Goal: Transaction & Acquisition: Book appointment/travel/reservation

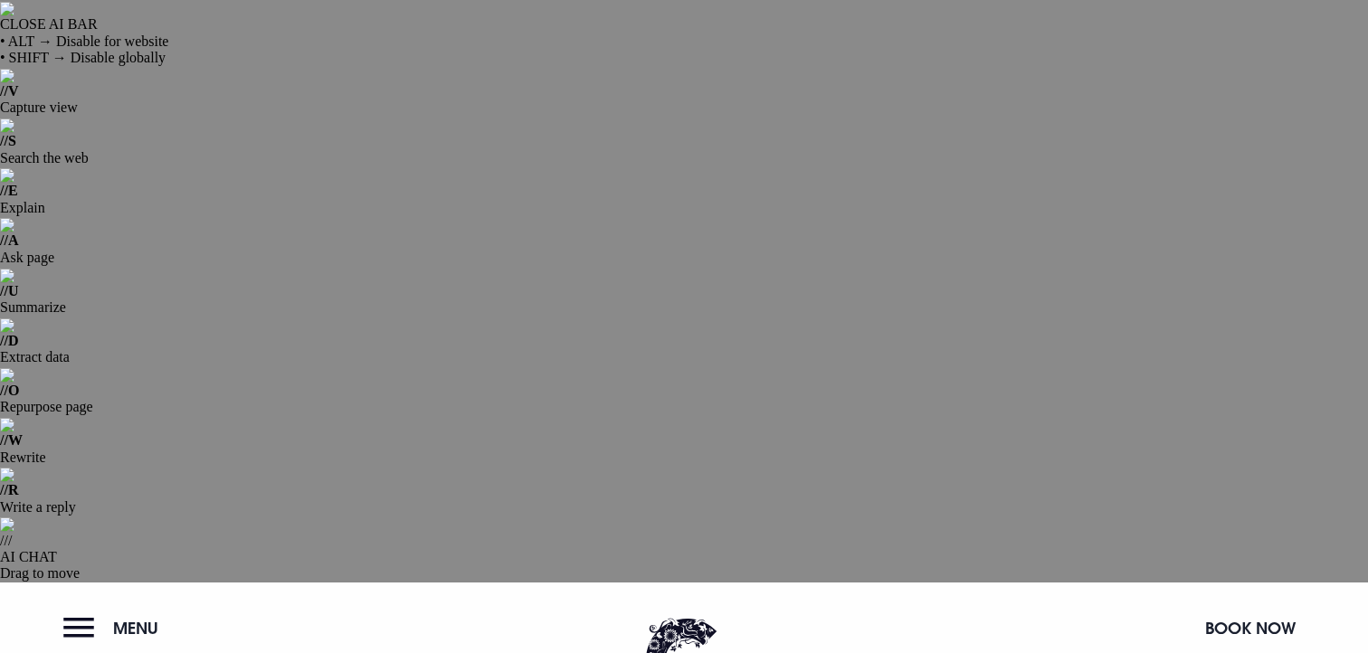
click at [1230, 609] on button "Book Now" at bounding box center [1250, 628] width 109 height 39
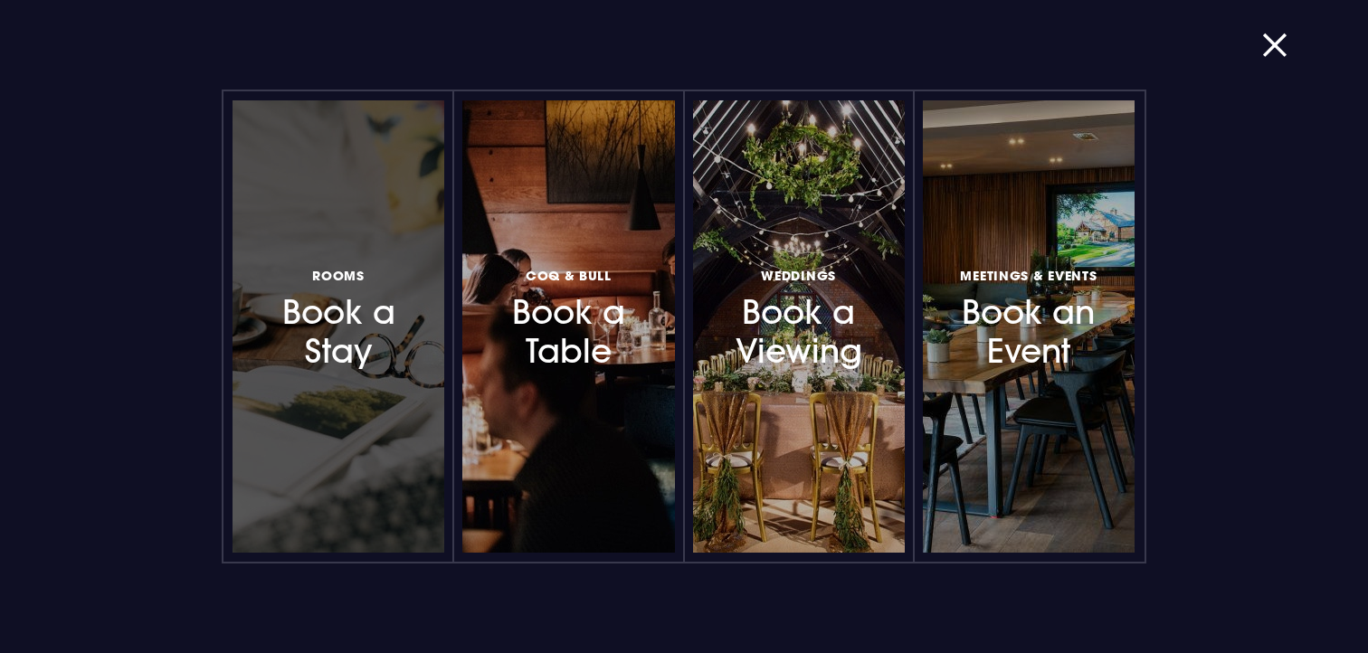
click at [413, 259] on div at bounding box center [339, 326] width 212 height 452
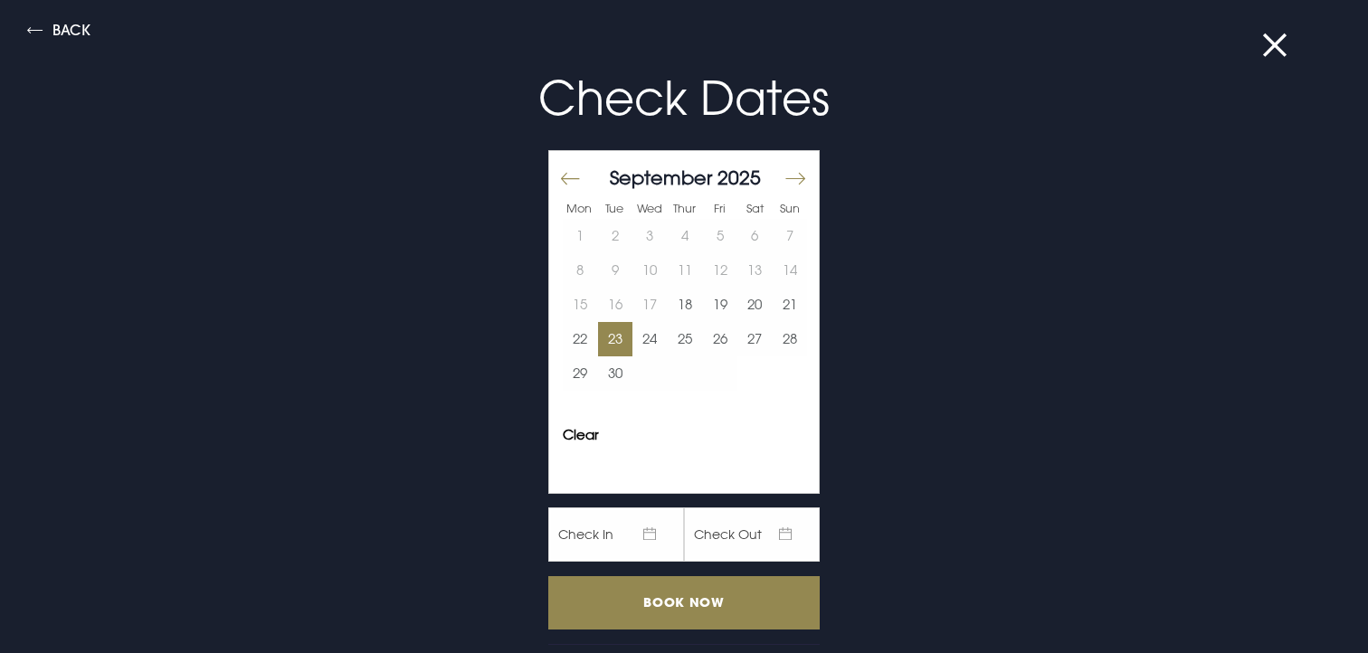
click at [629, 343] on button "23" at bounding box center [615, 339] width 35 height 34
click at [641, 343] on button "24" at bounding box center [650, 339] width 35 height 34
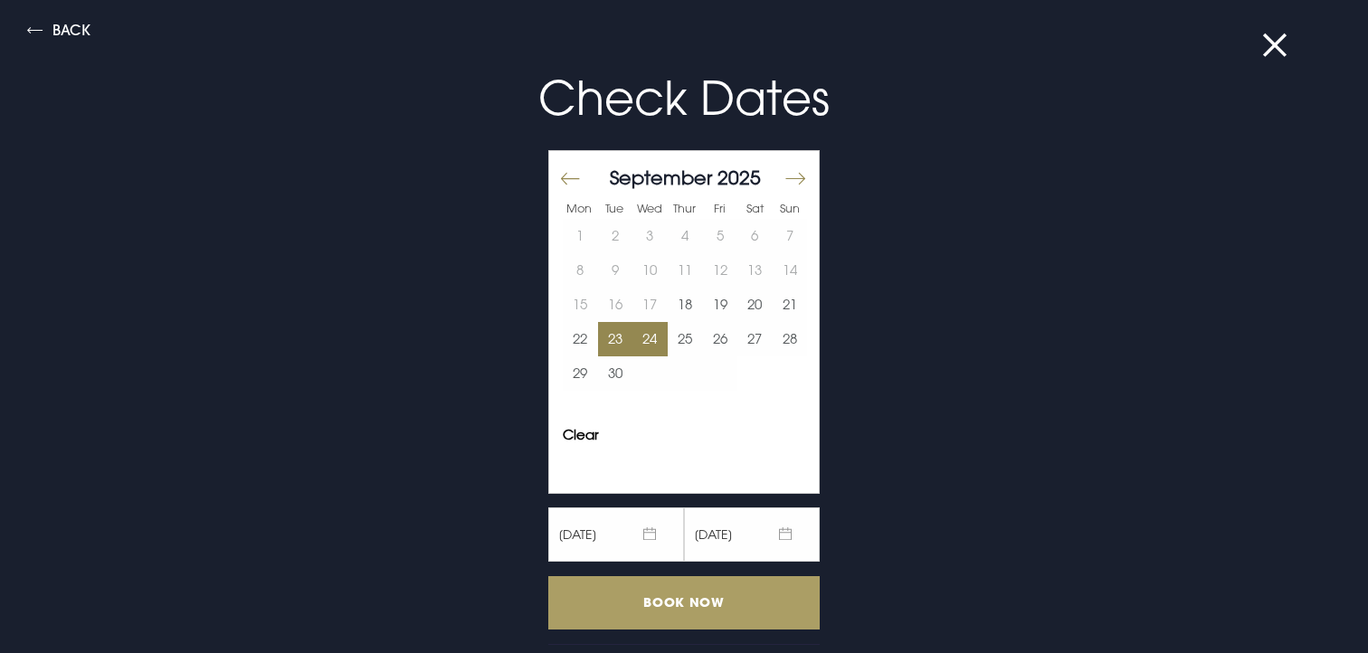
click at [611, 608] on input "Book Now" at bounding box center [683, 602] width 271 height 53
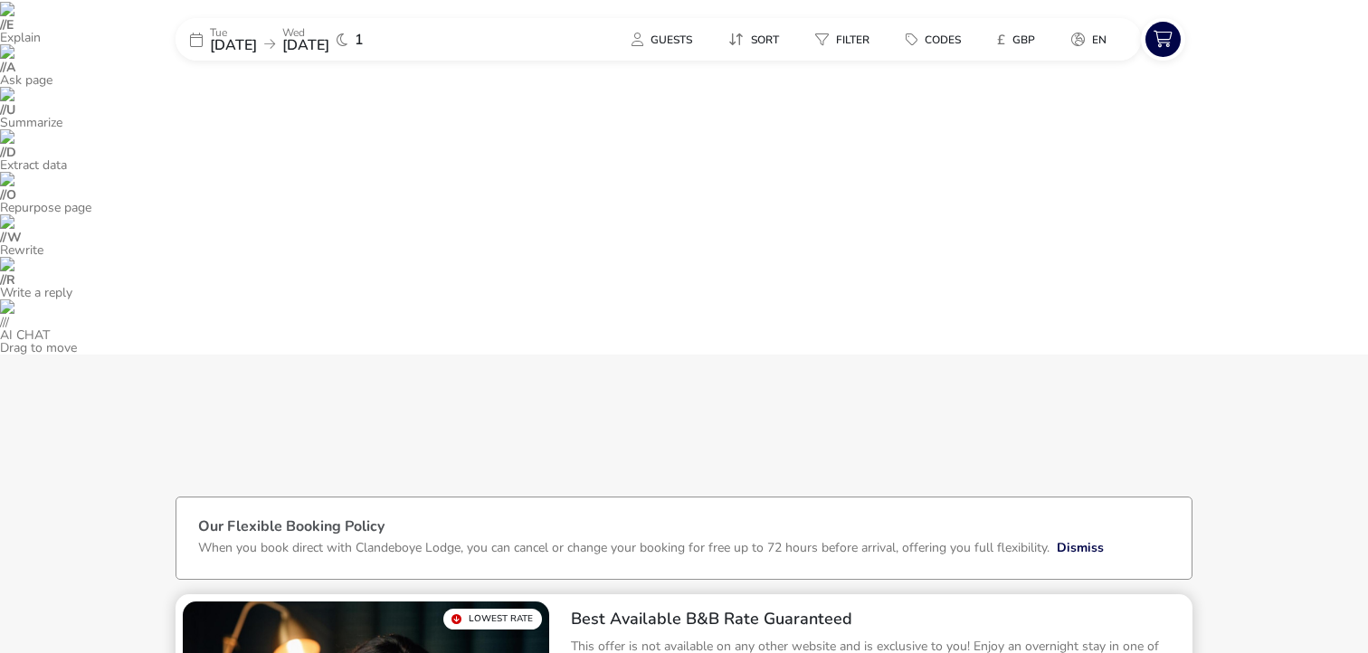
scroll to position [143, 0]
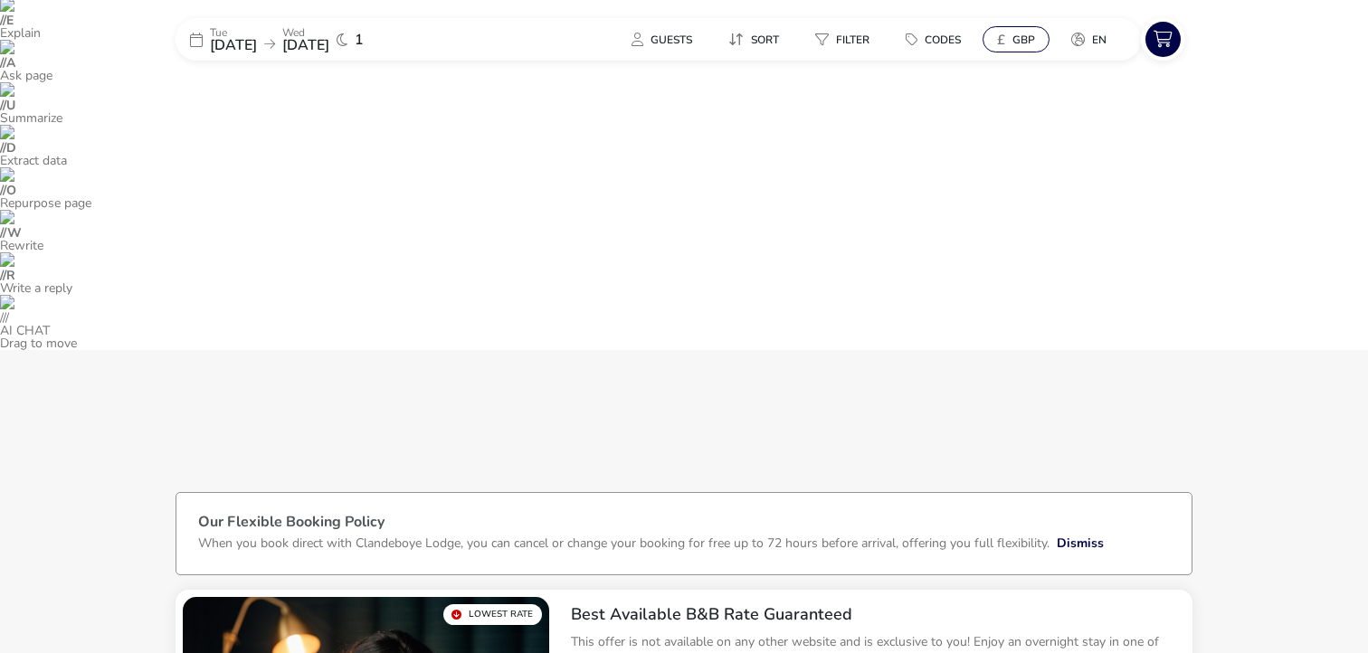
click at [1033, 42] on span "GBP" at bounding box center [1024, 40] width 23 height 14
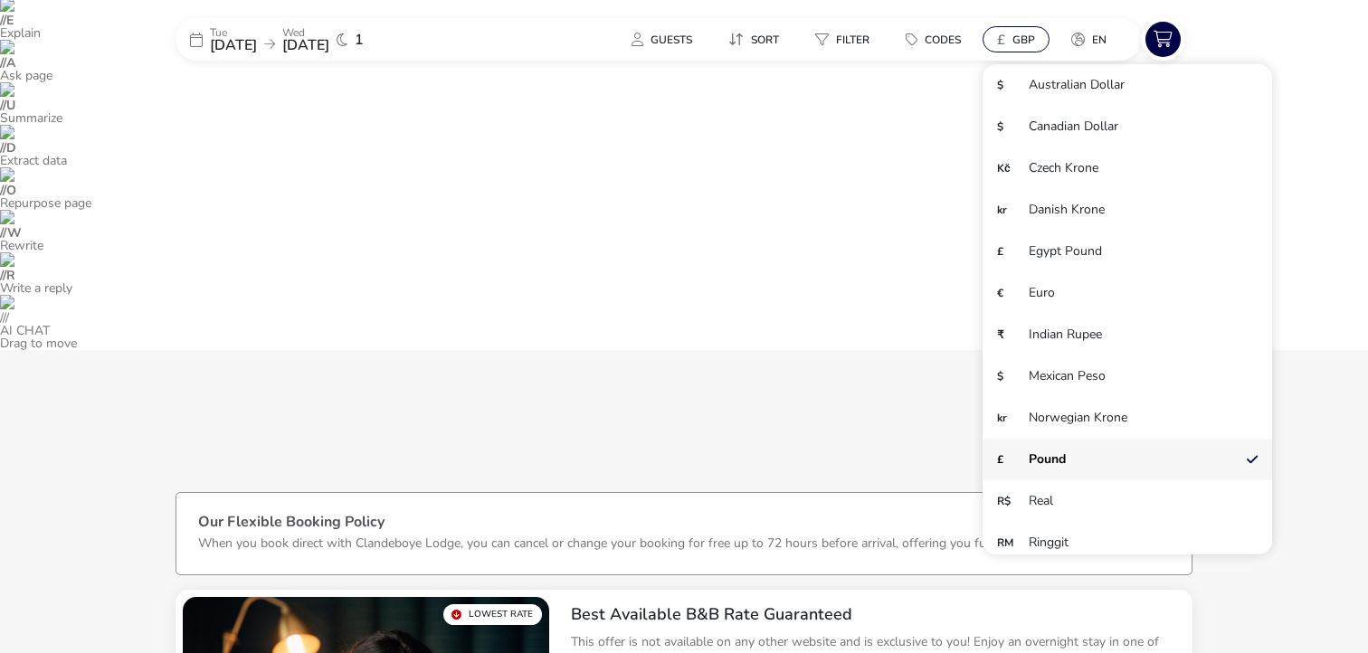
click at [1033, 42] on span "GBP" at bounding box center [1024, 40] width 23 height 14
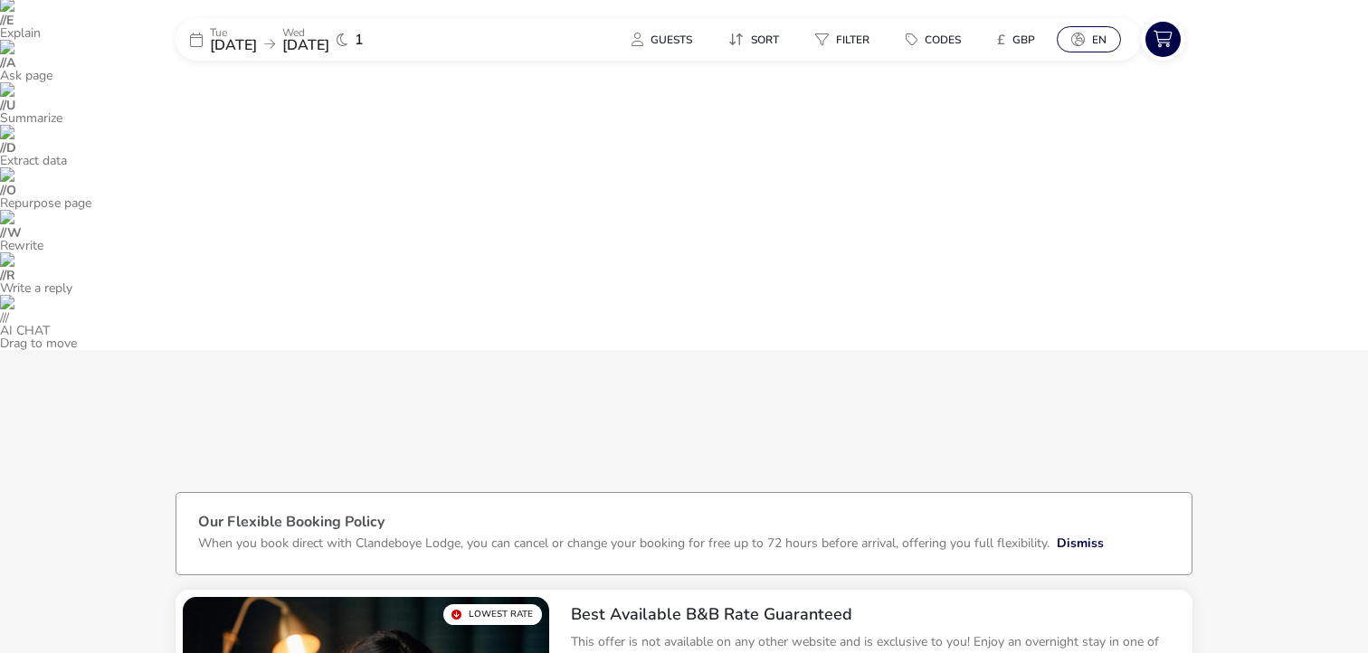
click at [1081, 38] on icon at bounding box center [1078, 40] width 14 height 14
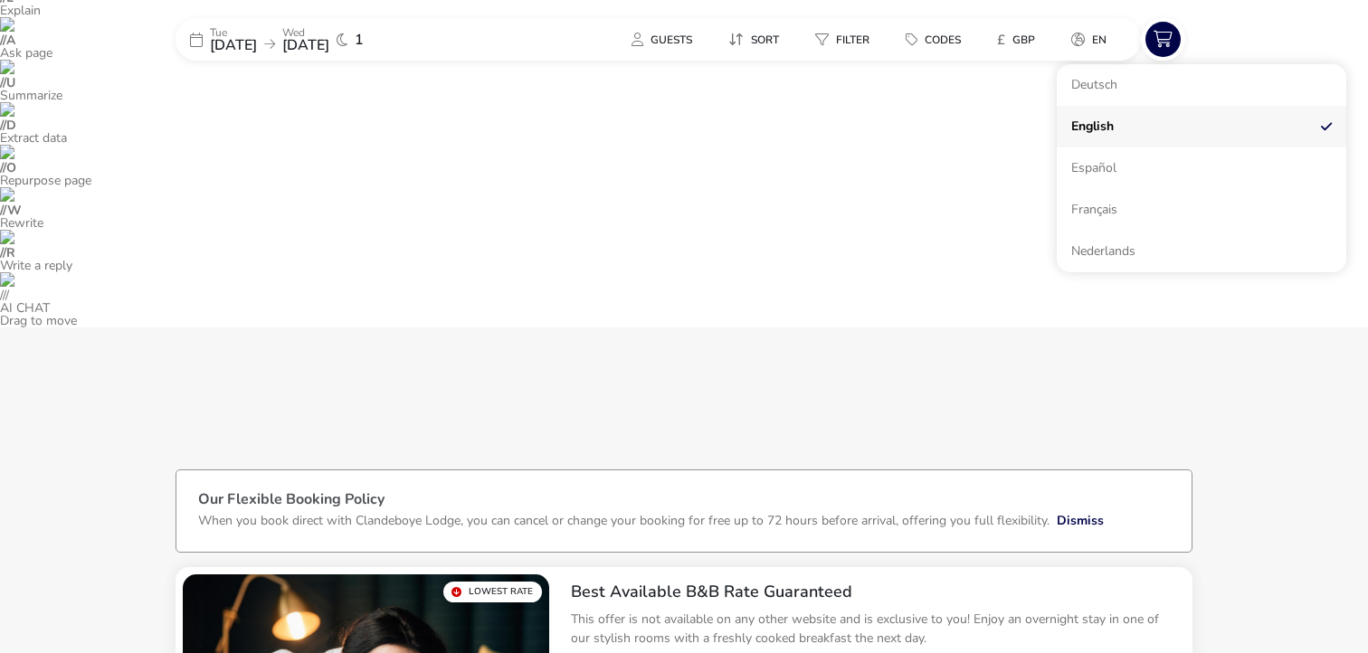
scroll to position [171, 0]
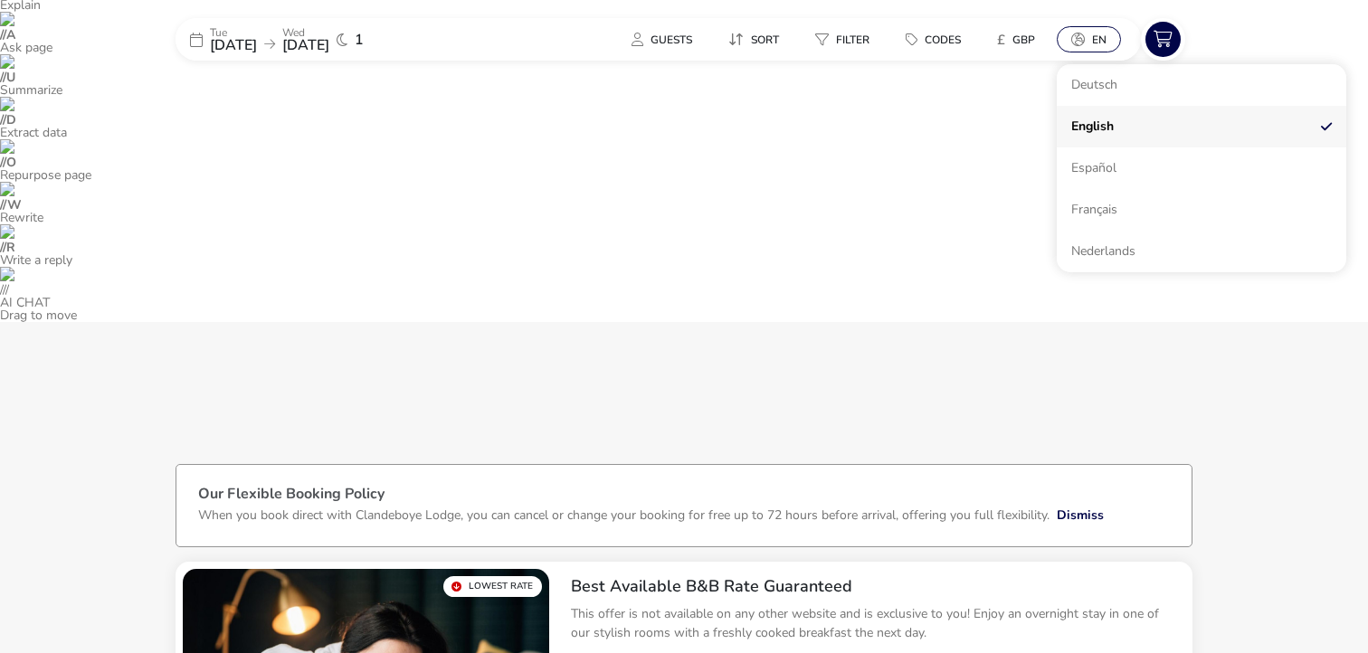
click at [1070, 40] on button "en" at bounding box center [1089, 39] width 64 height 26
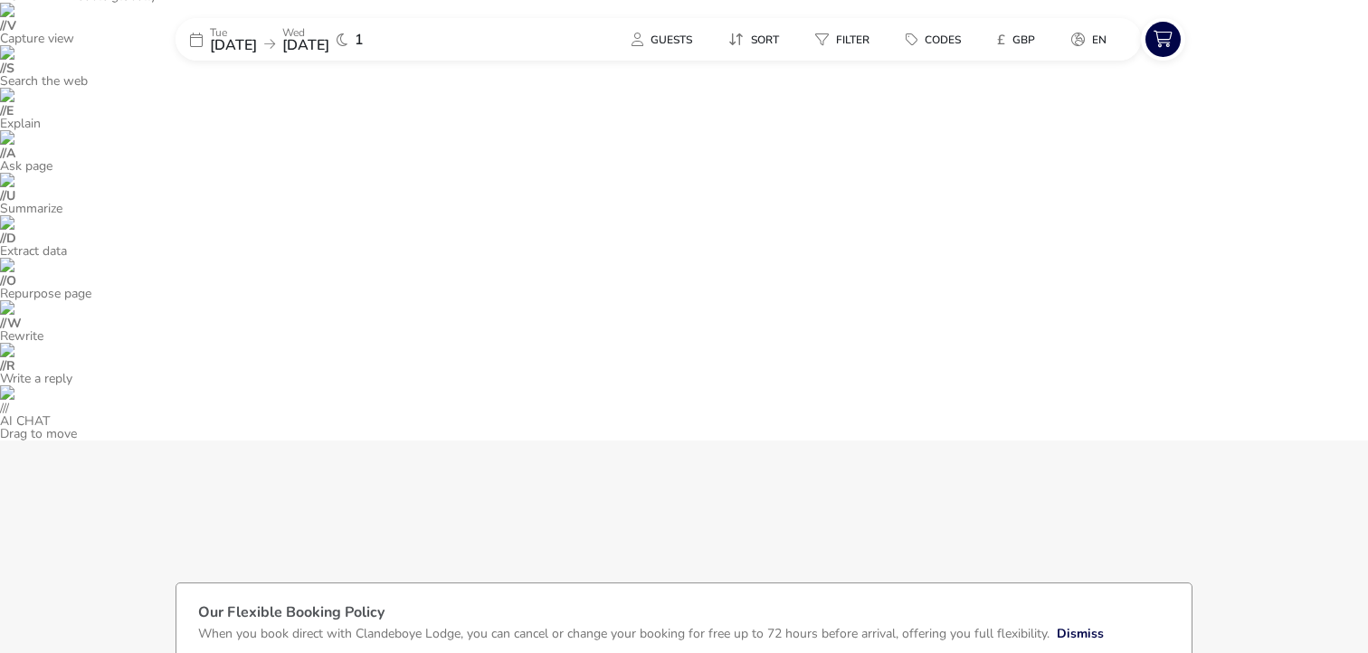
scroll to position [51, 0]
click at [651, 43] on span "Guests" at bounding box center [672, 40] width 42 height 14
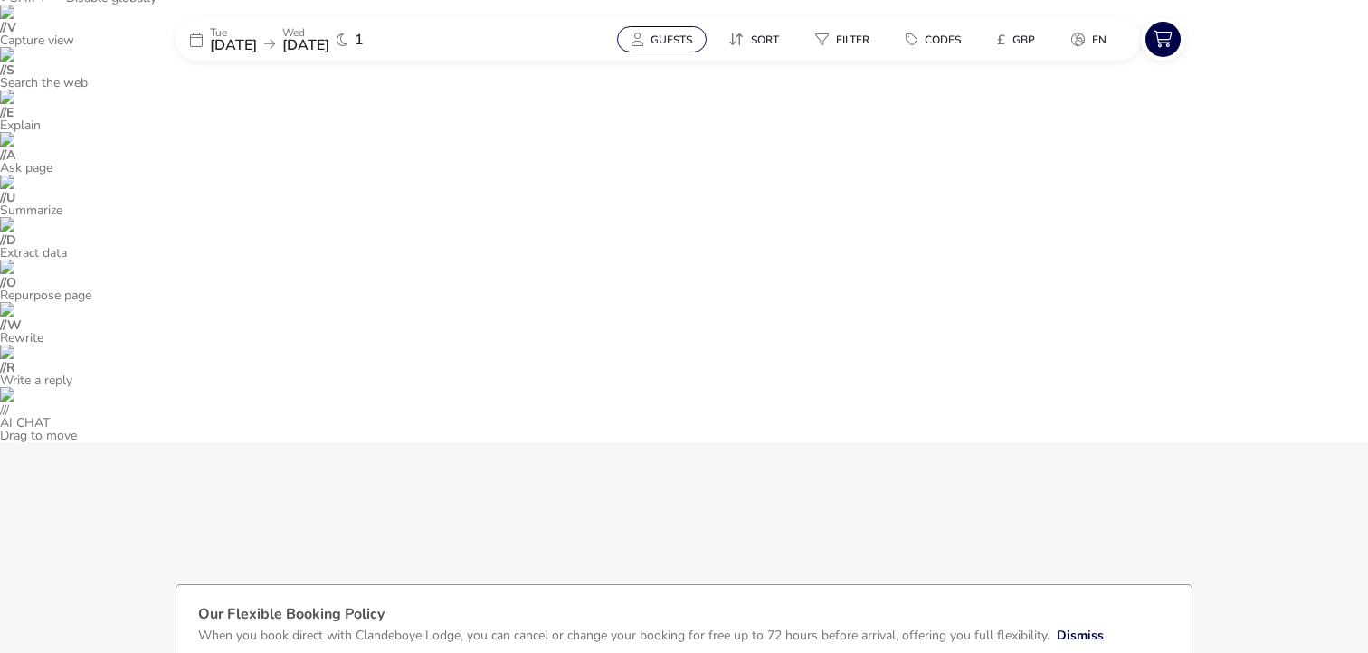
click at [660, 33] on span "Guests" at bounding box center [672, 40] width 42 height 14
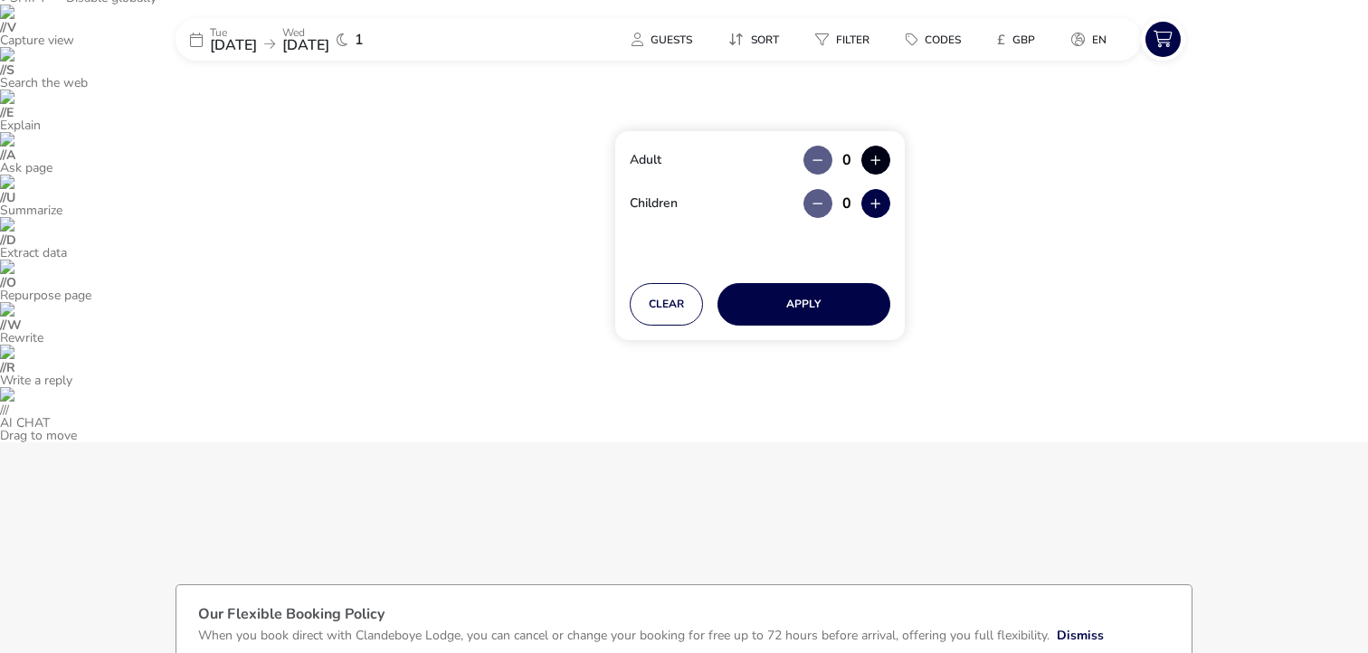
click at [868, 164] on button "button" at bounding box center [876, 160] width 29 height 29
click at [869, 165] on span "button" at bounding box center [869, 165] width 0 height 0
type input "2"
click at [806, 277] on div "Clear Apply" at bounding box center [760, 304] width 290 height 71
click at [802, 303] on button "Apply" at bounding box center [804, 304] width 173 height 43
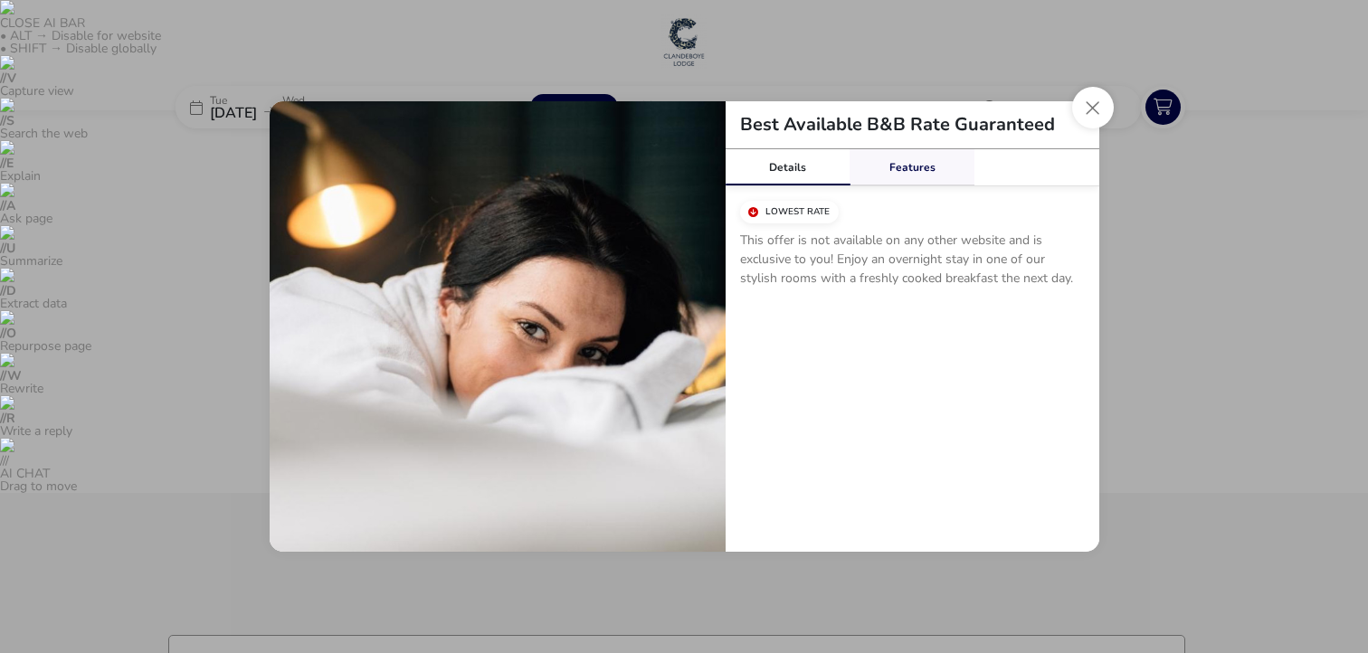
click at [935, 154] on link "Features" at bounding box center [912, 167] width 125 height 36
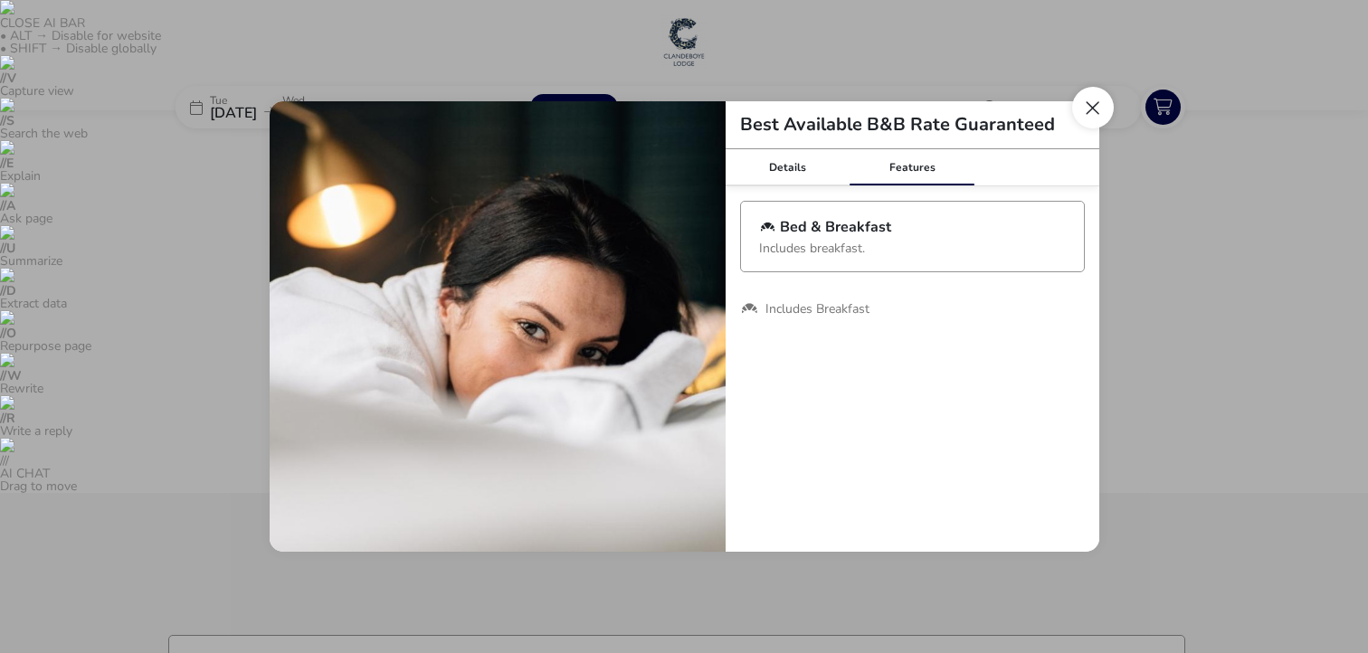
click at [1100, 110] on button "Close modal" at bounding box center [1093, 108] width 42 height 42
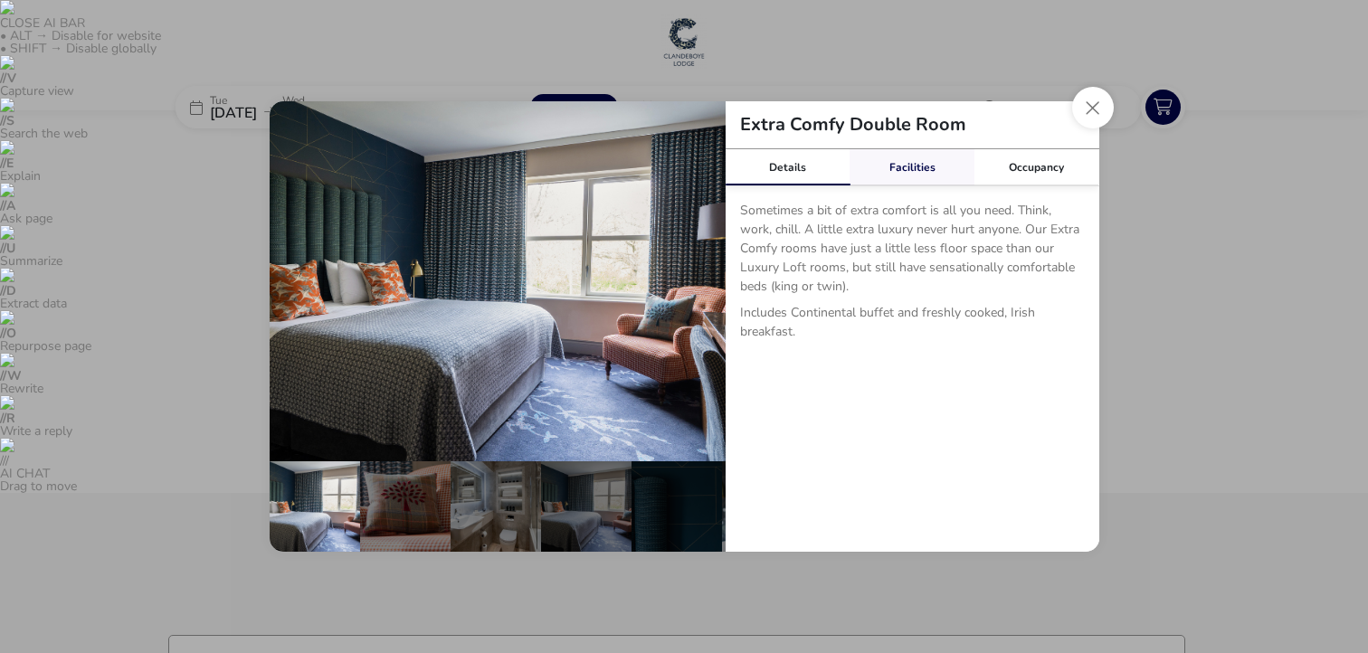
click at [926, 172] on link "Facilities" at bounding box center [912, 167] width 125 height 36
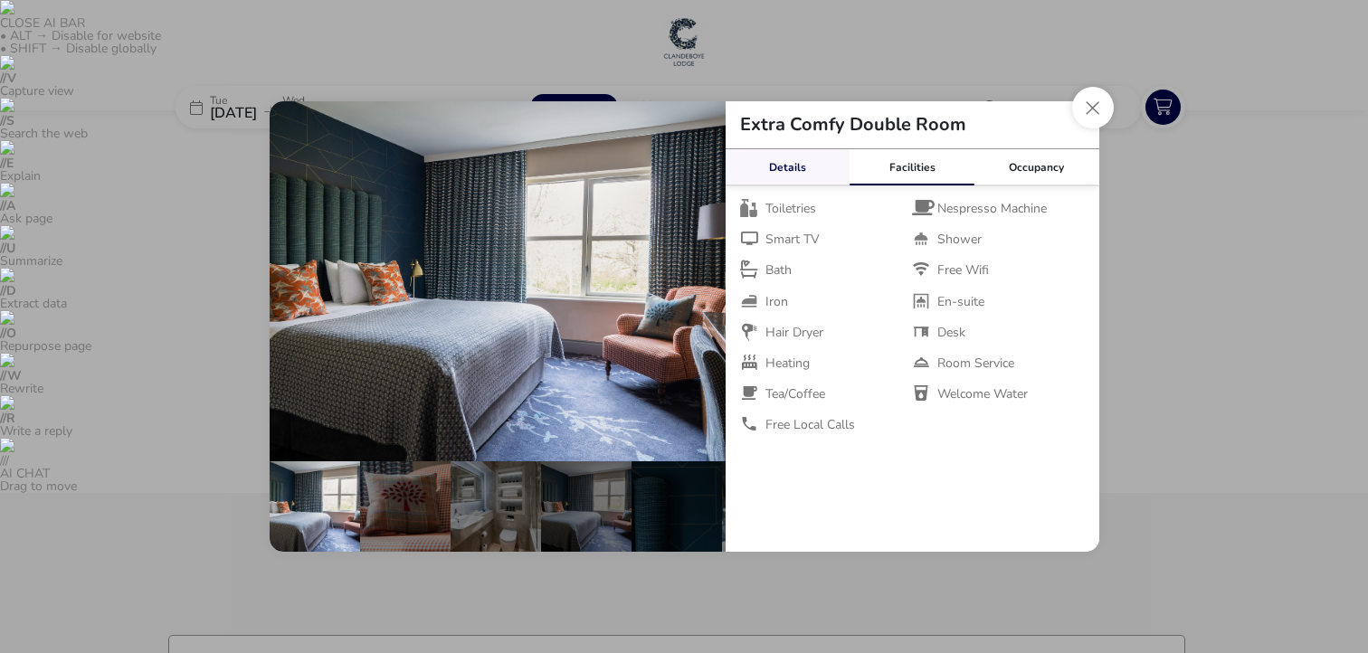
click at [795, 159] on link "Details" at bounding box center [788, 167] width 125 height 36
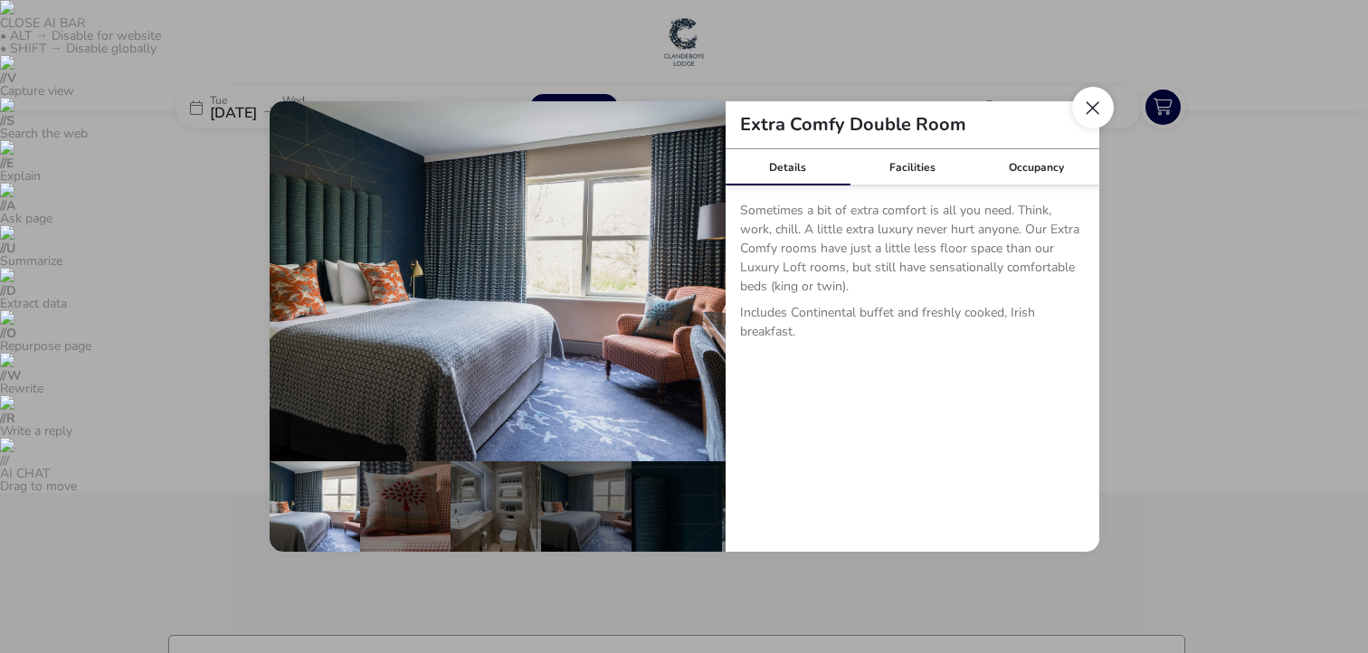
click at [1090, 102] on button "Close dialog" at bounding box center [1093, 108] width 42 height 42
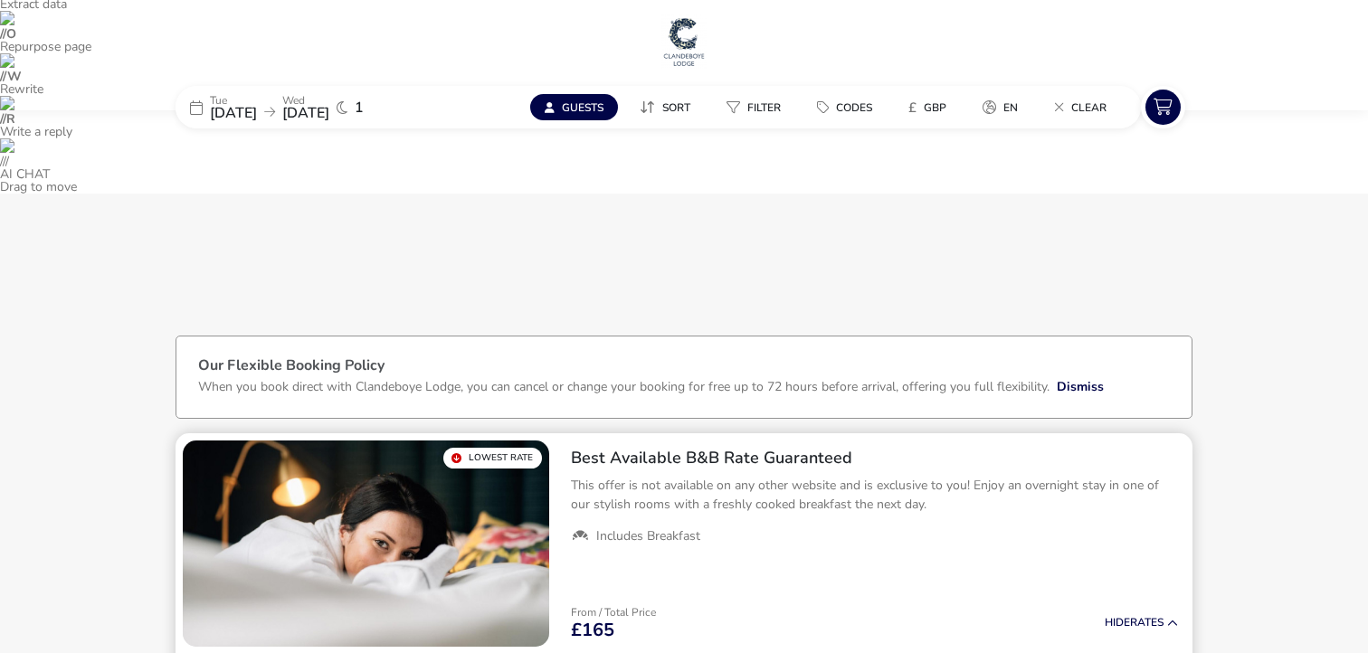
scroll to position [344, 0]
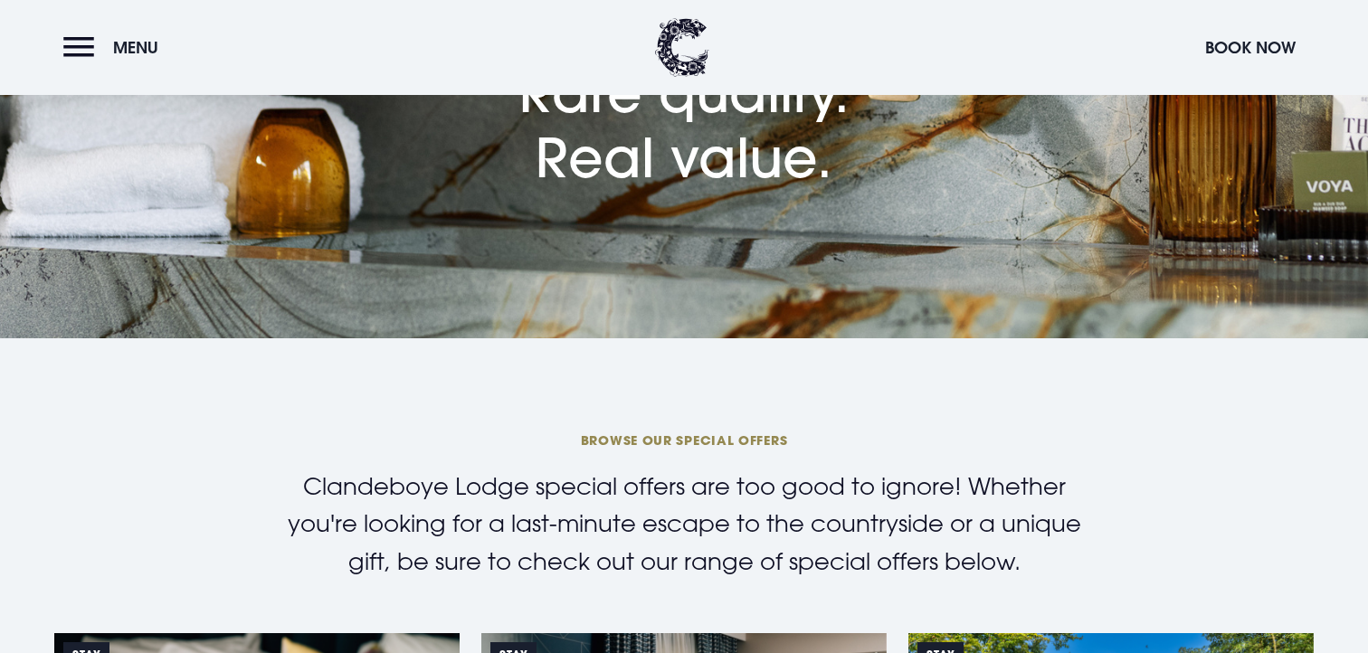
scroll to position [788, 0]
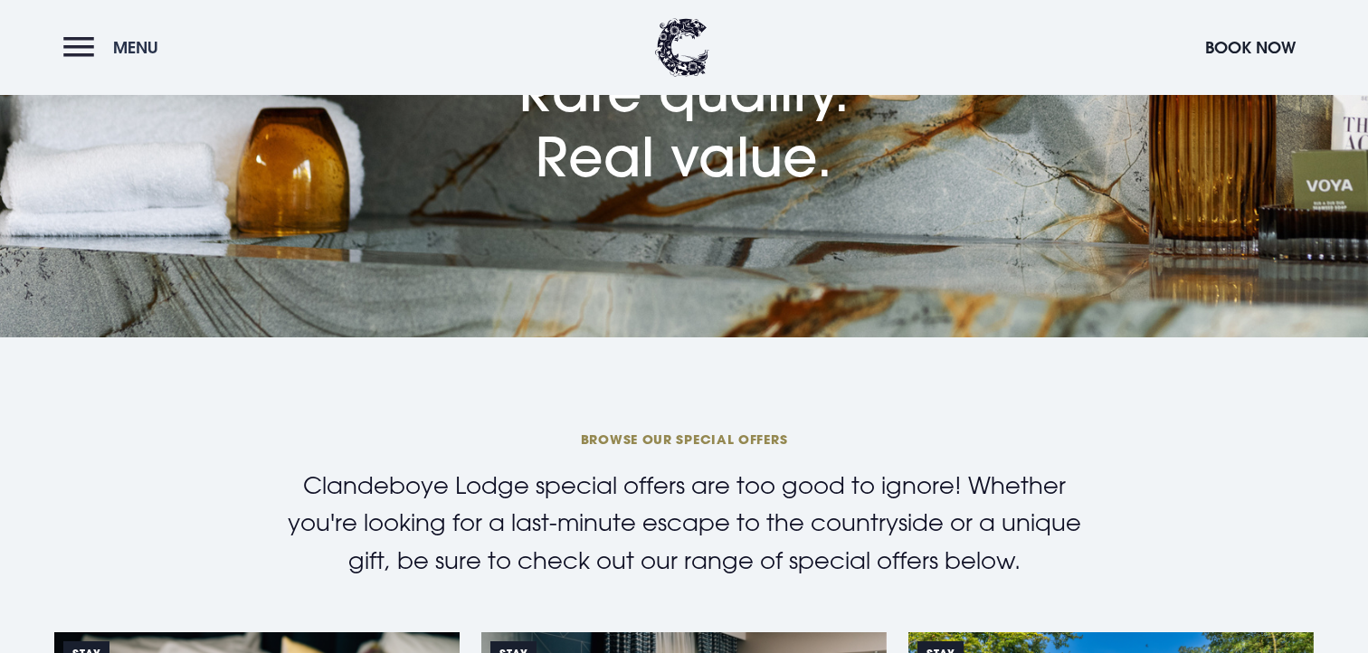
click at [119, 45] on span "Menu" at bounding box center [135, 47] width 45 height 21
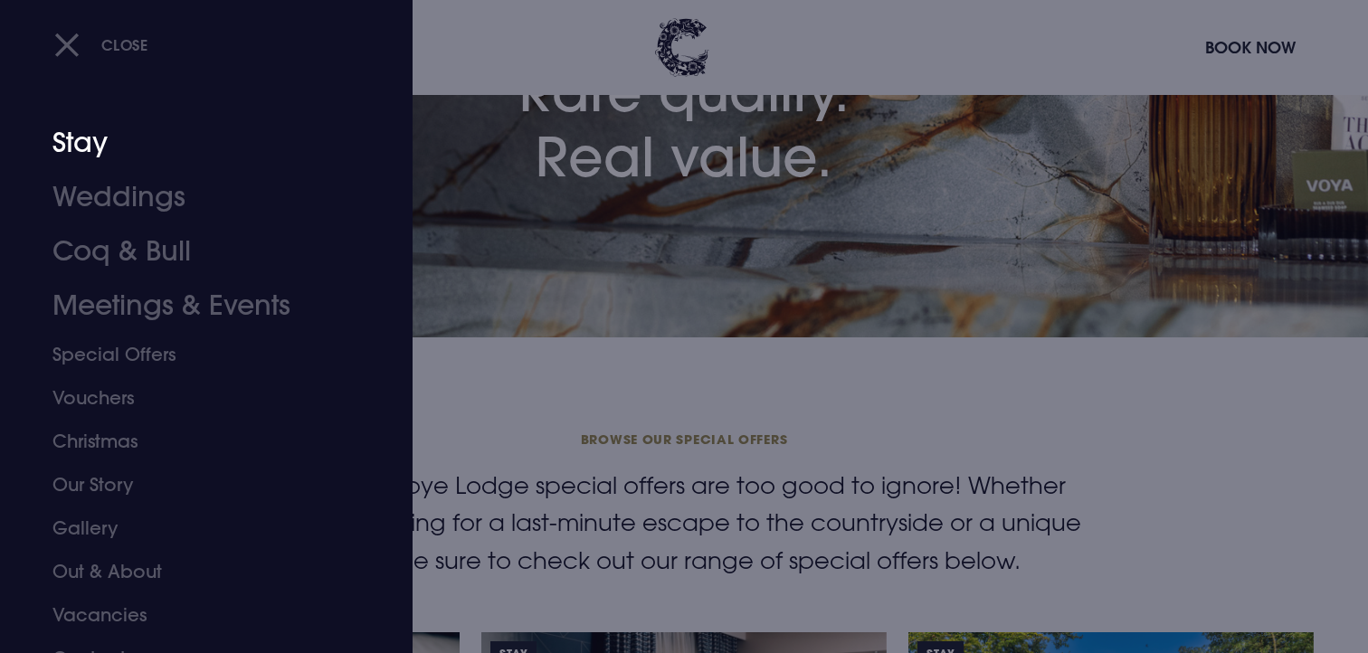
click at [91, 144] on link "Stay" at bounding box center [195, 143] width 286 height 54
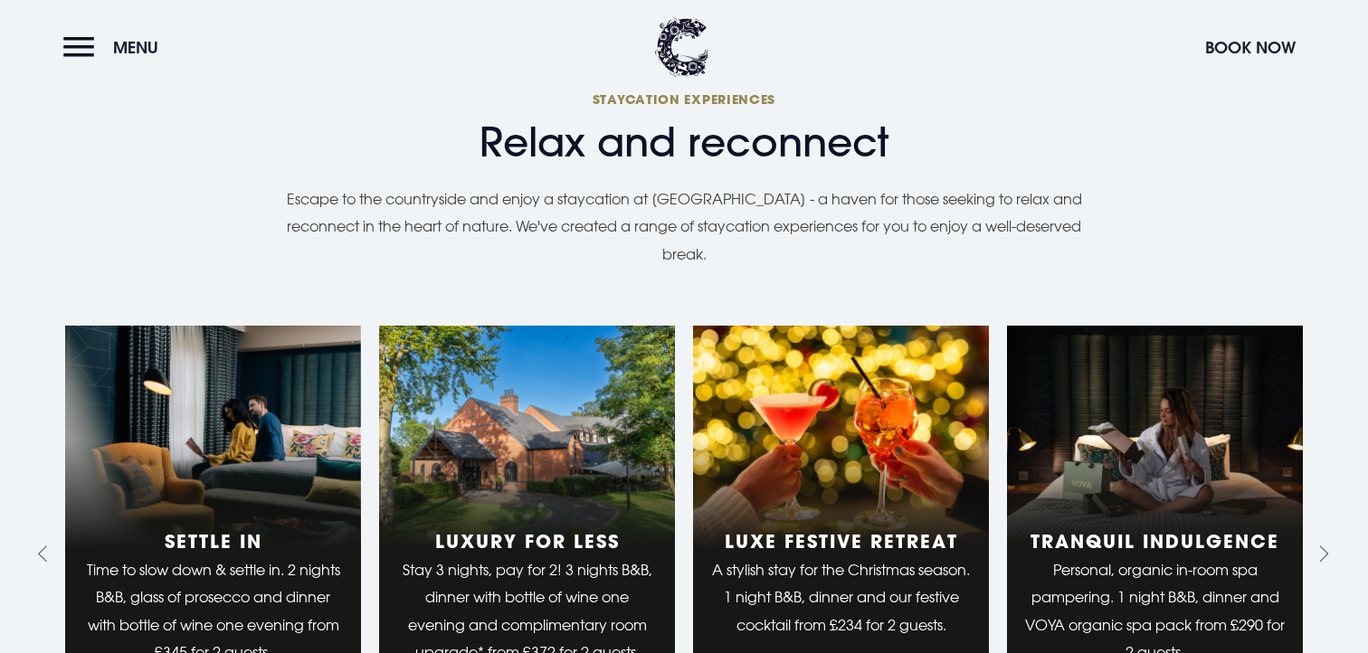
scroll to position [1859, 0]
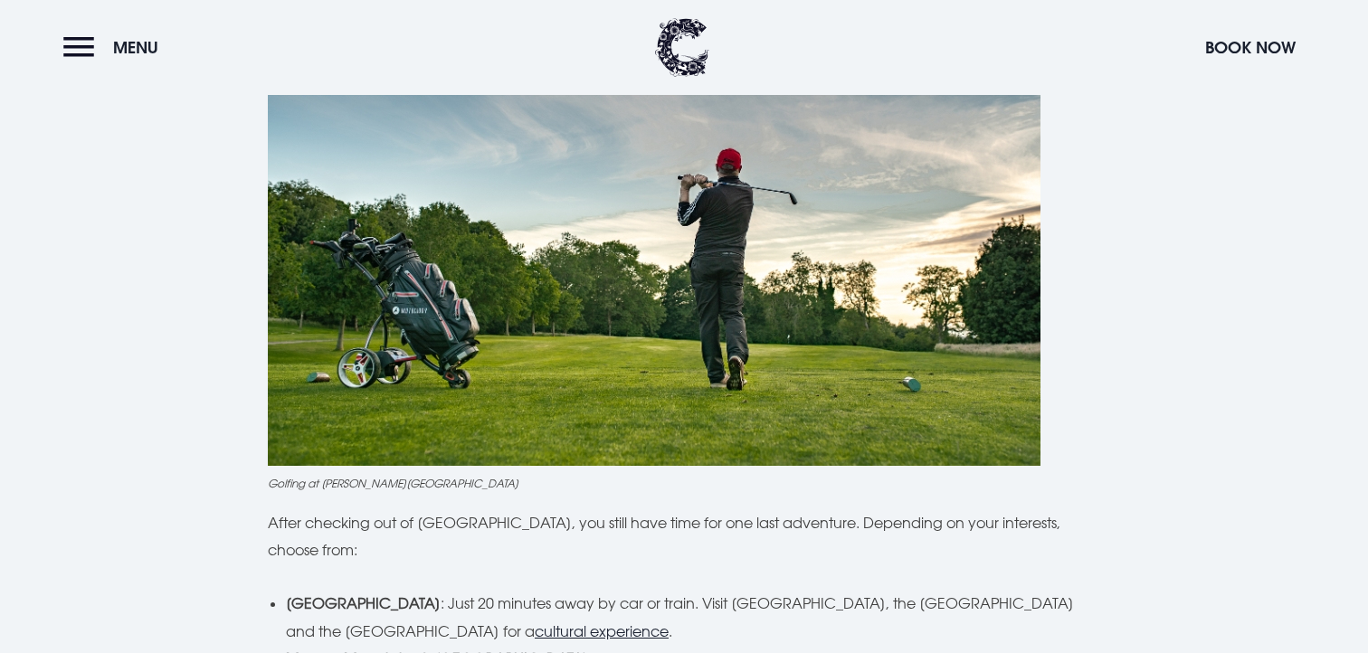
scroll to position [5317, 0]
